Goal: Transaction & Acquisition: Purchase product/service

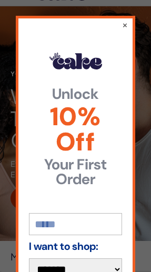
scroll to position [36, 0]
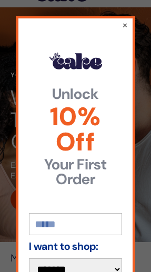
click at [124, 24] on button "×" at bounding box center [125, 24] width 6 height 11
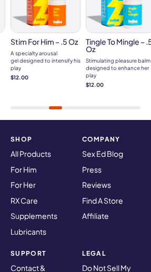
scroll to position [348, 0]
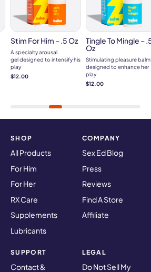
click at [41, 153] on link "All Products" at bounding box center [31, 152] width 41 height 9
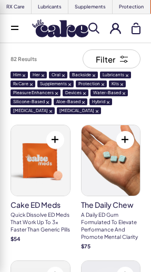
click at [93, 32] on span at bounding box center [94, 28] width 11 height 11
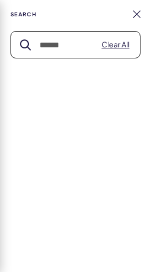
click at [74, 51] on input "text" at bounding box center [75, 45] width 129 height 26
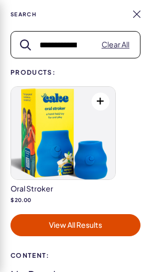
type input "**********"
click at [101, 145] on img at bounding box center [63, 133] width 104 height 93
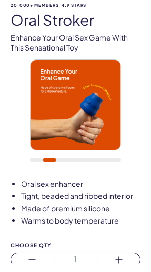
scroll to position [58, 0]
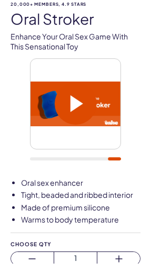
click at [72, 105] on span at bounding box center [77, 112] width 13 height 17
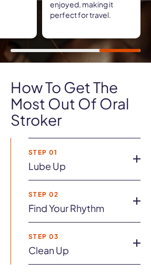
scroll to position [581, 0]
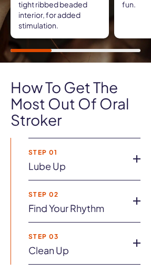
click at [135, 193] on icon at bounding box center [137, 201] width 16 height 16
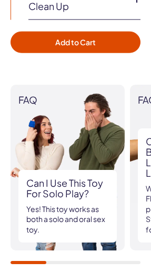
scroll to position [891, 0]
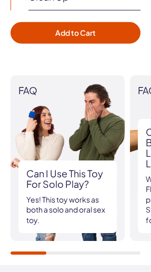
click at [54, 175] on h3 "Can I use this toy for solo play?" at bounding box center [67, 179] width 83 height 21
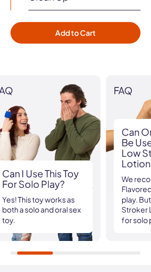
click at [47, 169] on h3 "Can I use this toy for solo play?" at bounding box center [43, 179] width 83 height 21
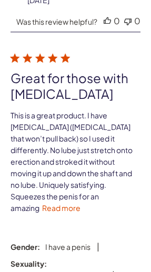
scroll to position [2055, 0]
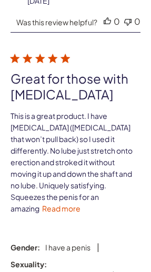
click at [57, 204] on link "Read more" at bounding box center [61, 208] width 38 height 9
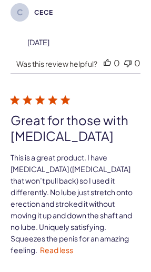
scroll to position [2014, 0]
